Goal: Task Accomplishment & Management: Manage account settings

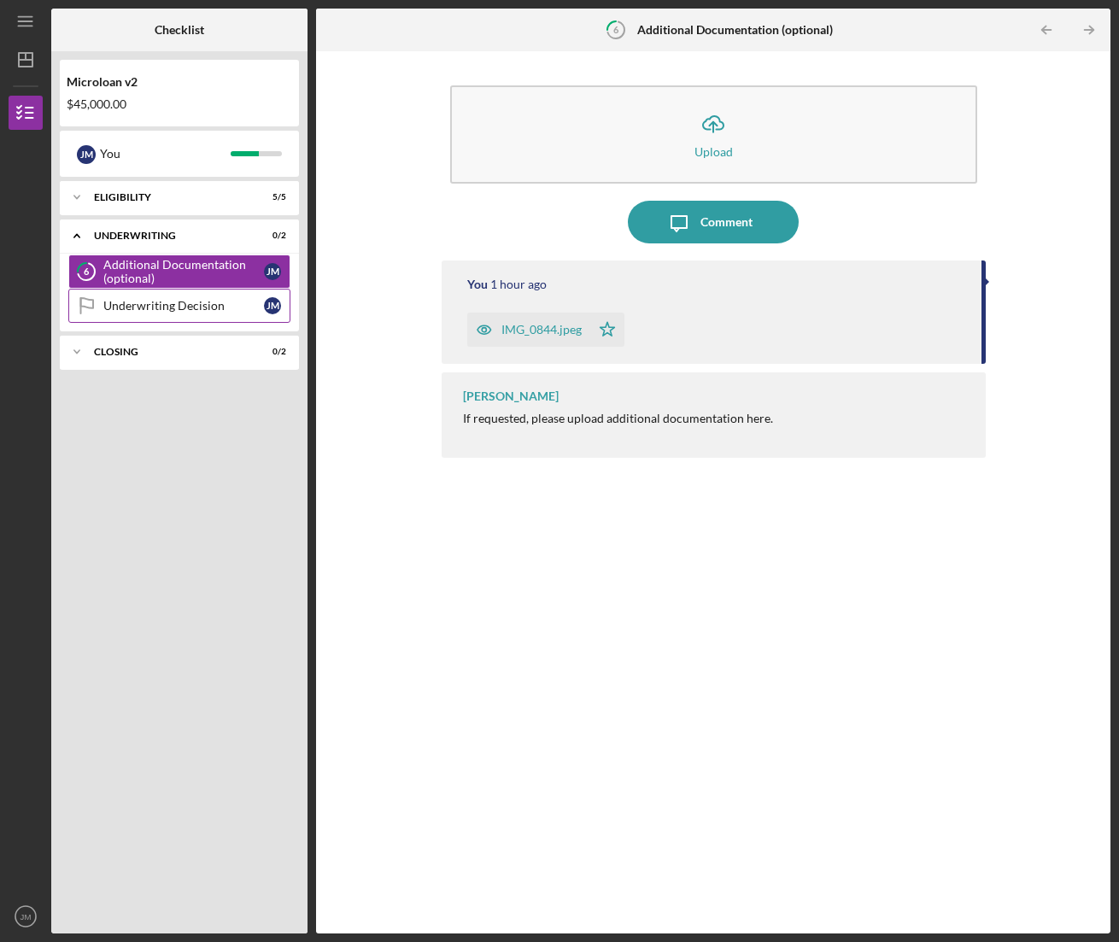
click at [151, 315] on link "Underwriting Decision Underwriting Decision [PERSON_NAME]" at bounding box center [179, 306] width 222 height 34
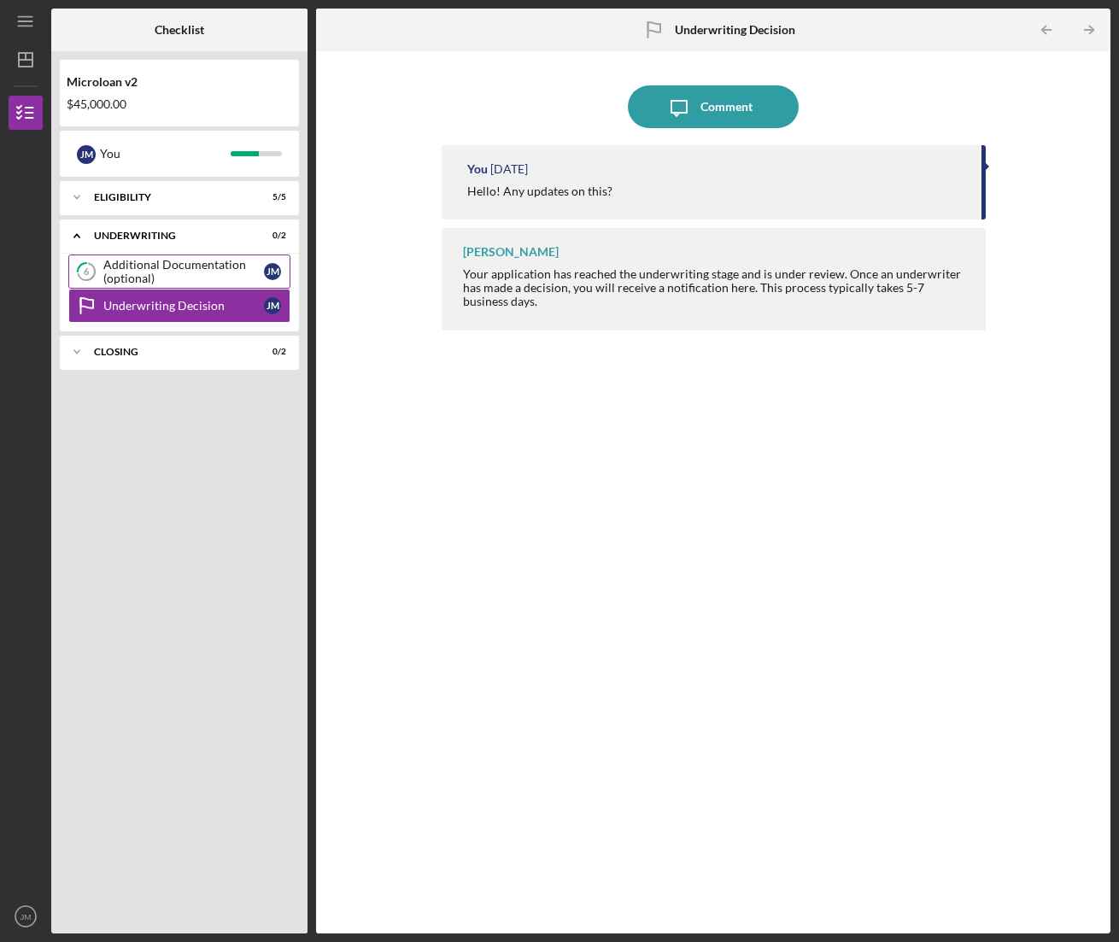
click at [138, 267] on div "Additional Documentation (optional)" at bounding box center [183, 271] width 161 height 27
